Goal: Task Accomplishment & Management: Use online tool/utility

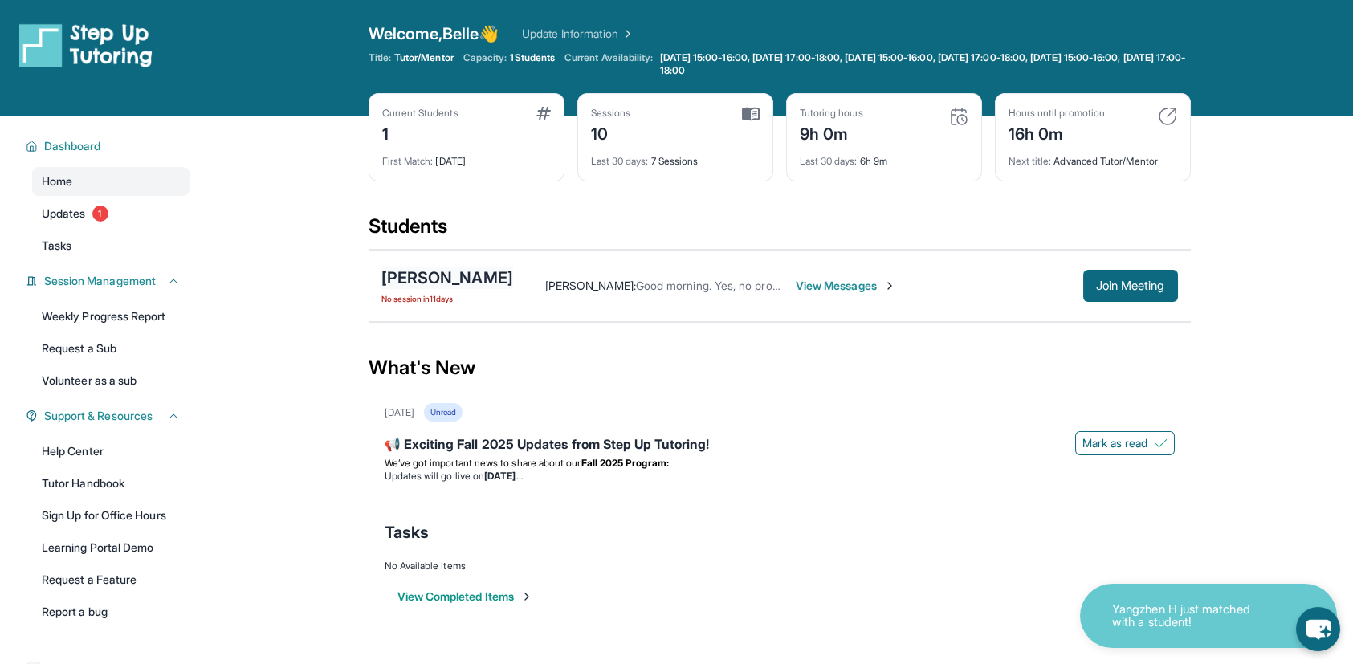
click at [455, 271] on div "[PERSON_NAME]" at bounding box center [448, 278] width 132 height 22
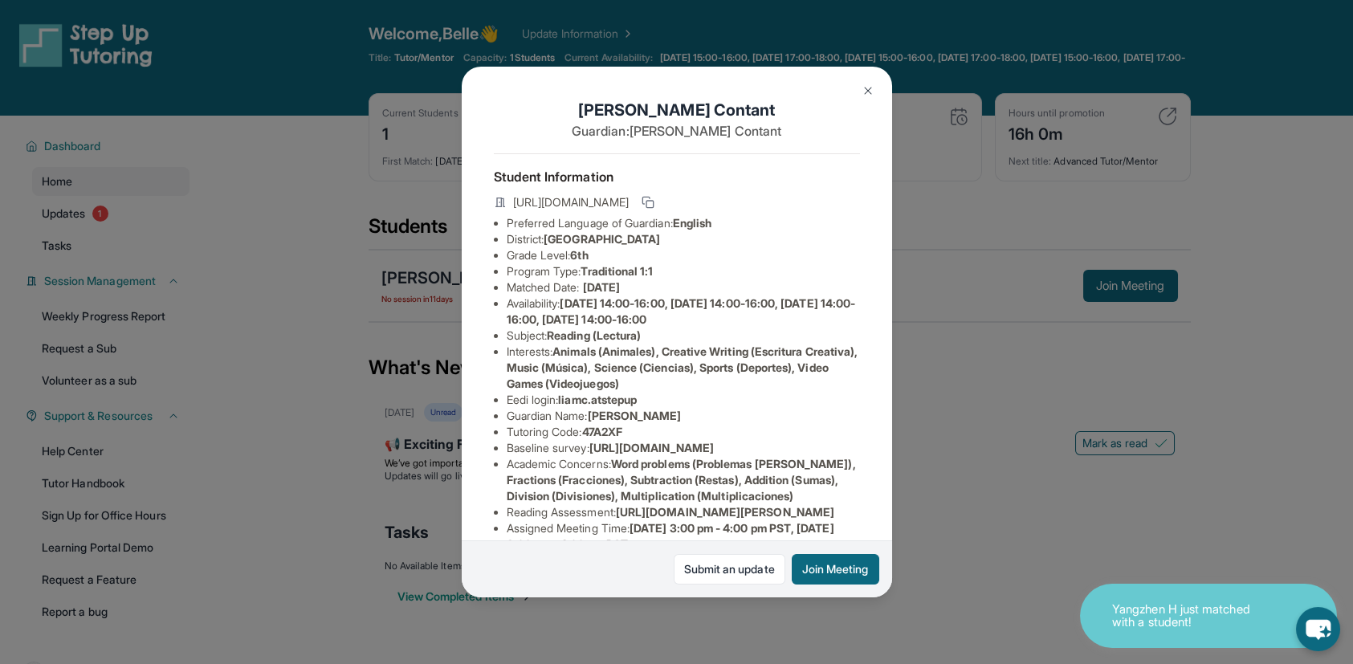
click at [870, 84] on img at bounding box center [868, 90] width 13 height 13
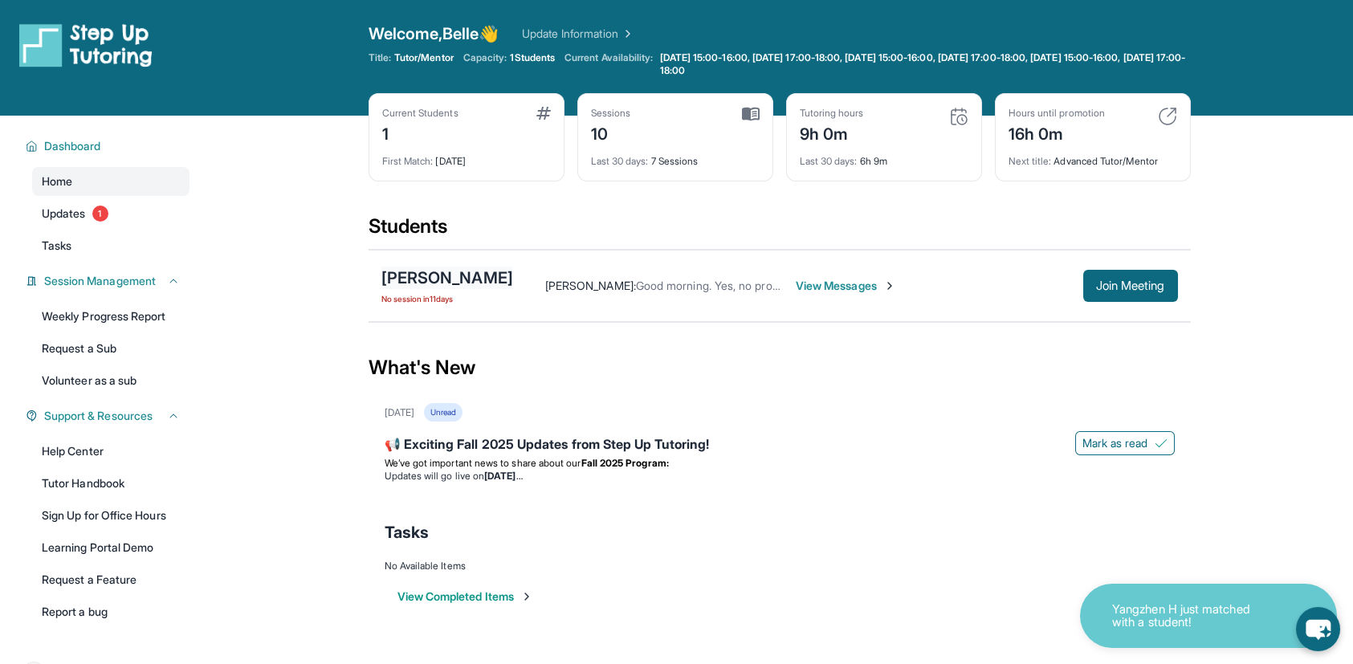
click at [473, 274] on div "[PERSON_NAME]" at bounding box center [448, 278] width 132 height 22
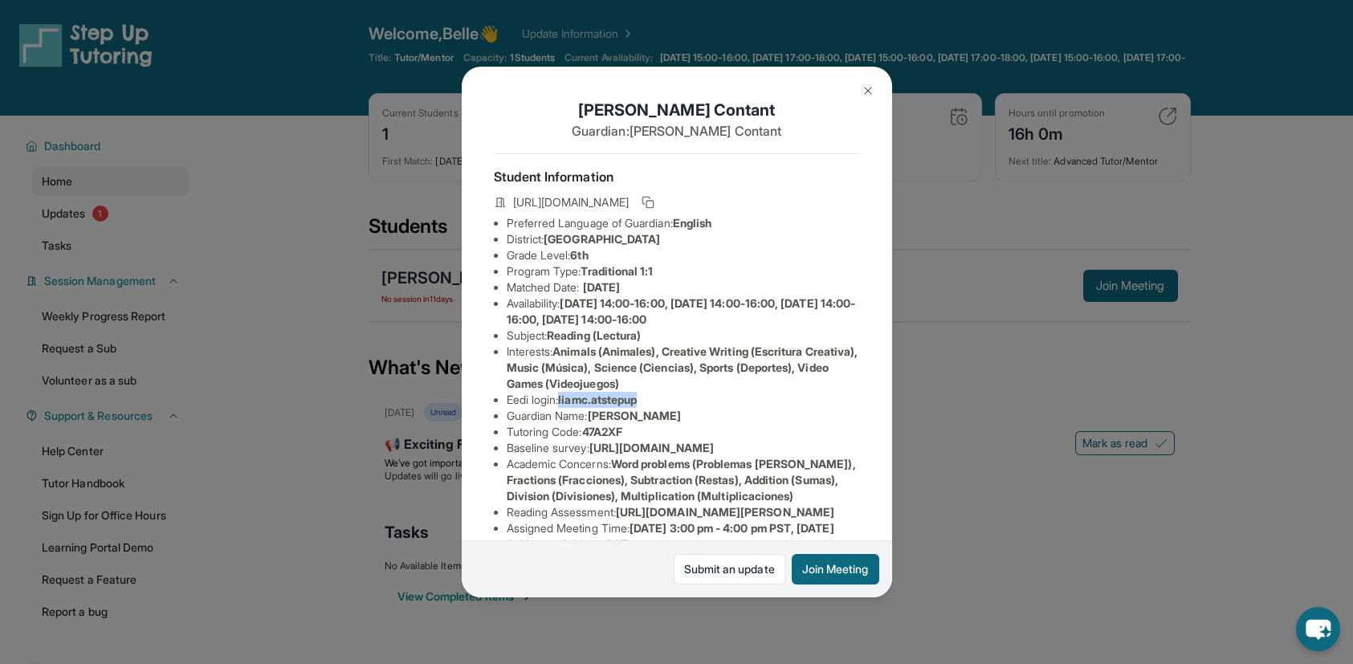
drag, startPoint x: 563, startPoint y: 410, endPoint x: 666, endPoint y: 406, distance: 102.9
click at [666, 406] on li "Eedi login : liamc.atstepup" at bounding box center [683, 400] width 353 height 16
click at [636, 406] on span "liamc.atstepup" at bounding box center [597, 400] width 79 height 14
drag, startPoint x: 563, startPoint y: 410, endPoint x: 654, endPoint y: 410, distance: 90.8
click at [654, 408] on li "Eedi login : liamc.atstepup" at bounding box center [683, 400] width 353 height 16
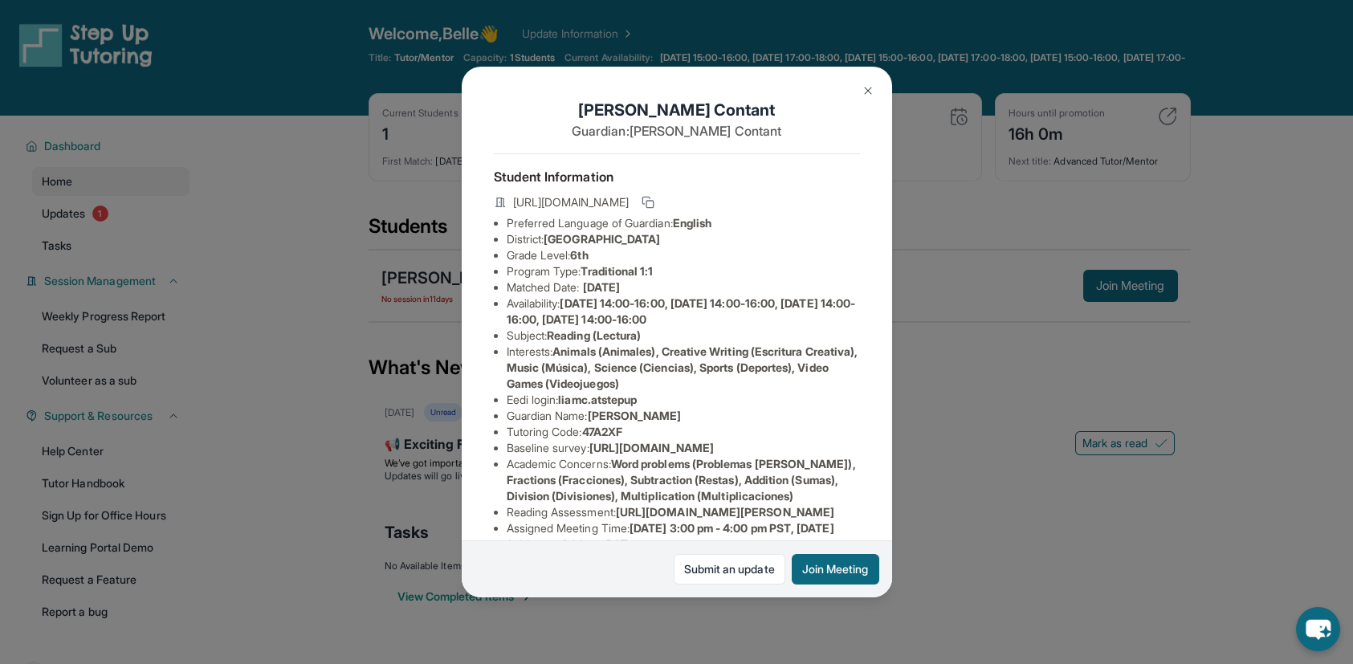
click at [629, 390] on span "Animals (Animales), Creative Writing (Escritura Creativa), Music (Música), Scie…" at bounding box center [683, 368] width 352 height 46
click at [867, 88] on img at bounding box center [868, 90] width 13 height 13
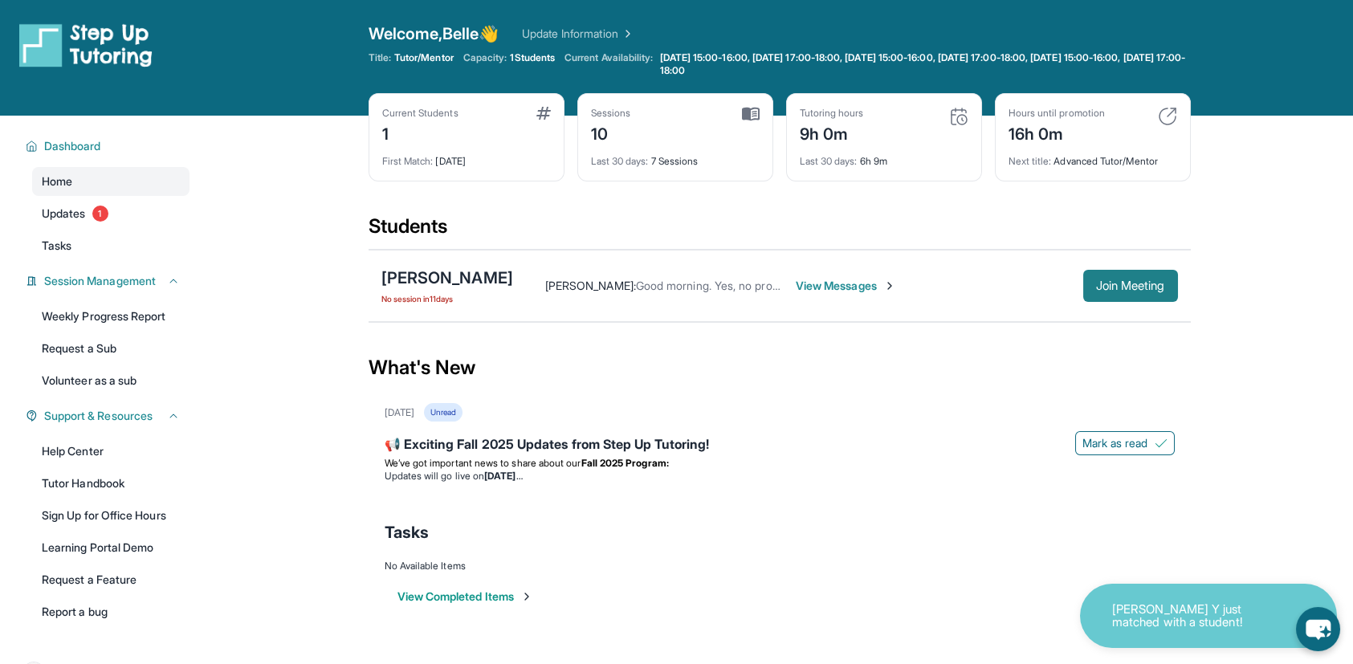
click at [1145, 284] on span "Join Meeting" at bounding box center [1130, 286] width 69 height 10
